Goal: Task Accomplishment & Management: Use online tool/utility

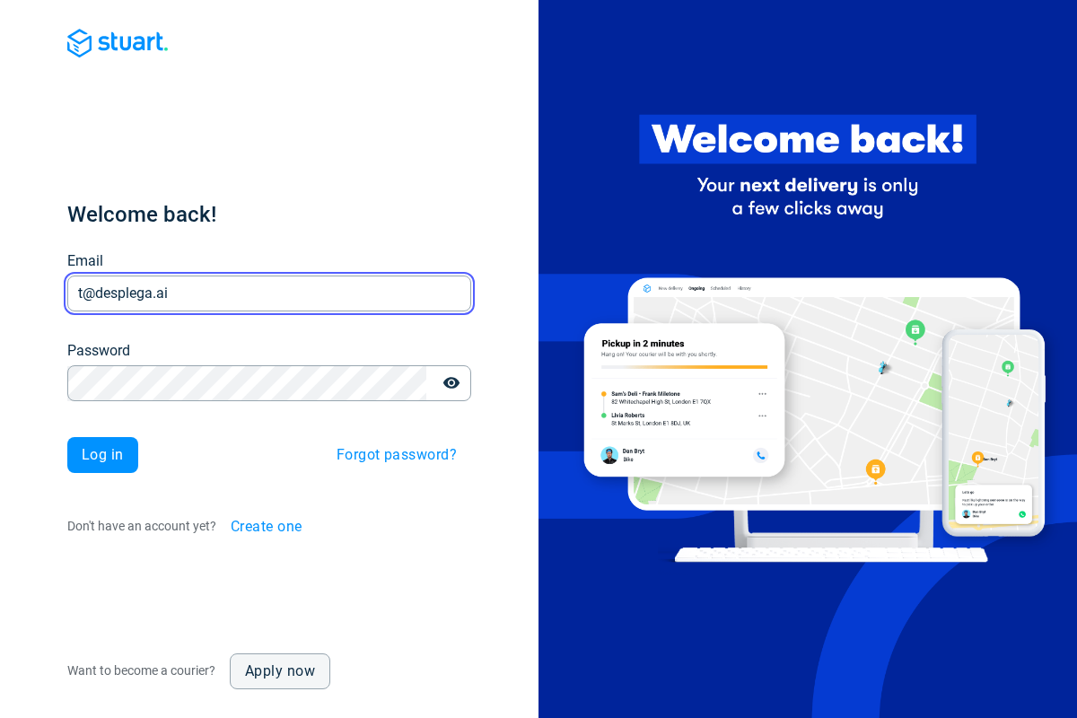
type input "t@desplega.ai"
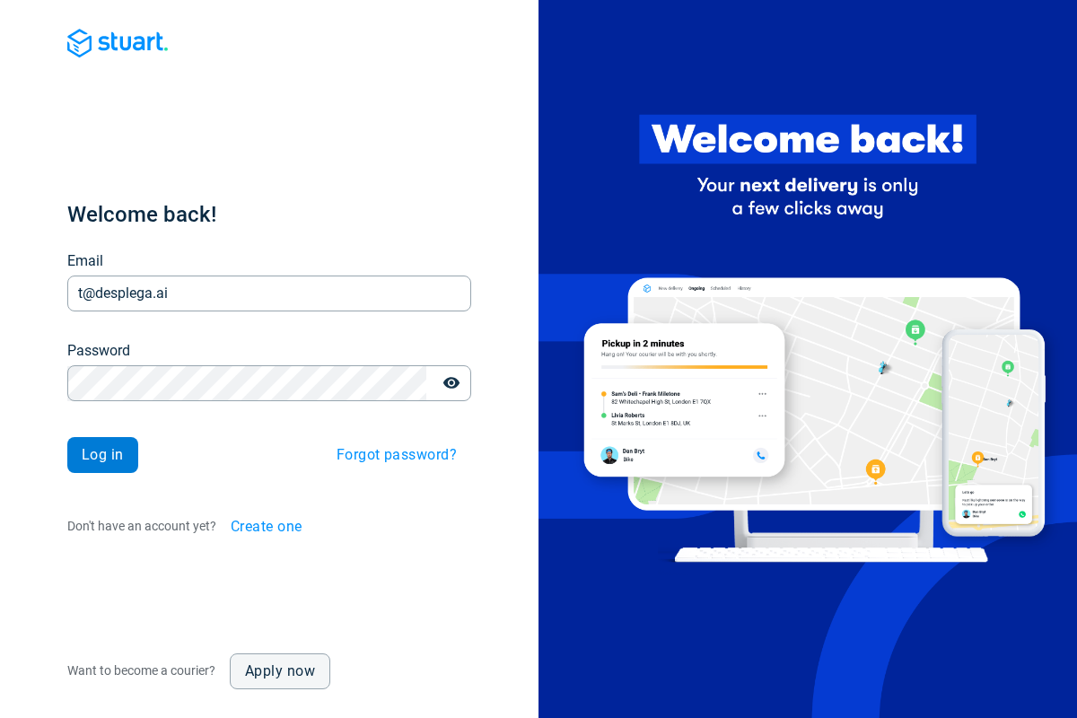
click at [102, 455] on span "Log in" at bounding box center [103, 455] width 42 height 14
